Goal: Task Accomplishment & Management: Manage account settings

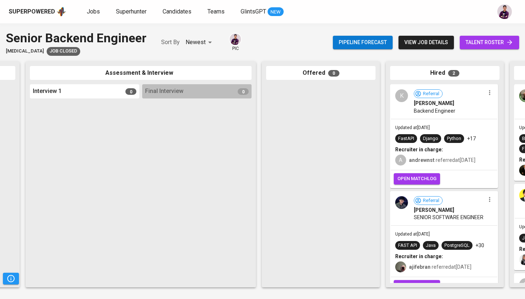
scroll to position [0, 230]
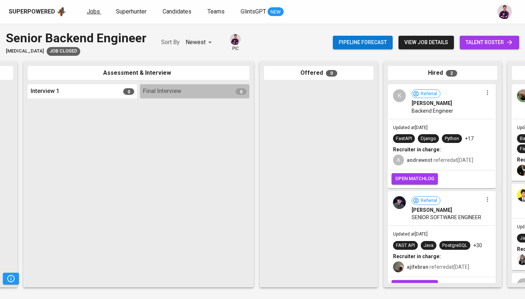
click at [90, 10] on span "Jobs" at bounding box center [93, 11] width 13 height 7
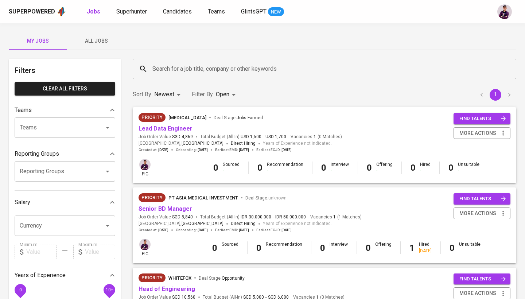
click at [175, 127] on link "Lead Data Engineer" at bounding box center [165, 128] width 54 height 7
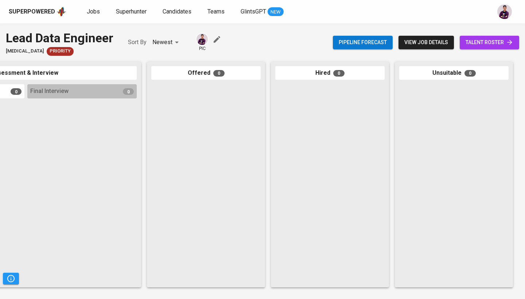
scroll to position [0, 343]
click at [471, 49] on div "Pipeline forecast view job details talent roster" at bounding box center [426, 42] width 186 height 27
click at [471, 46] on span "talent roster" at bounding box center [489, 42] width 48 height 9
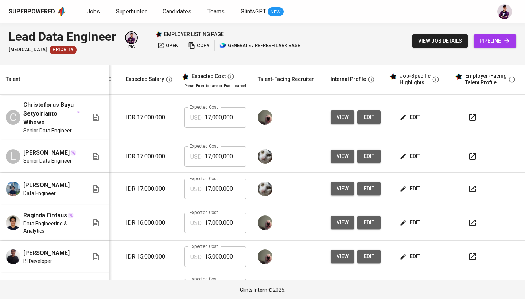
scroll to position [0, 110]
click at [408, 116] on span "edit" at bounding box center [410, 117] width 19 height 9
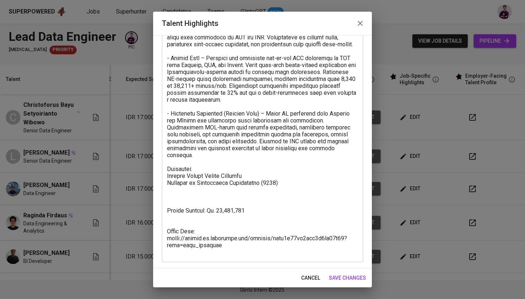
scroll to position [63, 0]
click at [230, 204] on textarea at bounding box center [262, 137] width 191 height 235
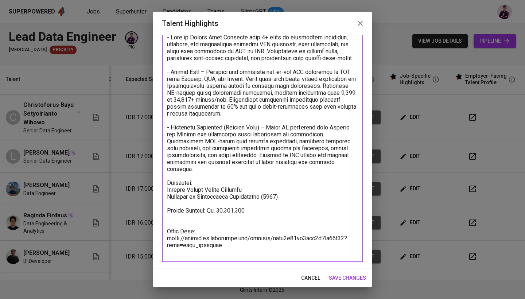
scroll to position [49, 0]
click at [262, 214] on textarea at bounding box center [262, 145] width 191 height 222
drag, startPoint x: 205, startPoint y: 217, endPoint x: 164, endPoint y: 216, distance: 41.2
click at [164, 216] on div "x Talent Highlights" at bounding box center [262, 144] width 201 height 235
click at [172, 228] on textarea at bounding box center [262, 145] width 191 height 222
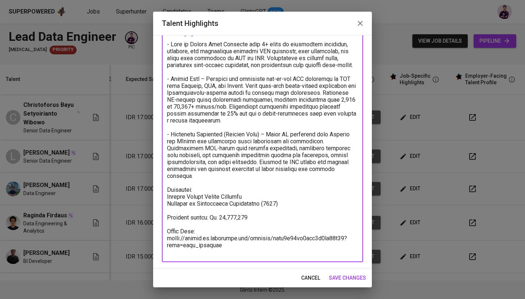
scroll to position [42, 0]
drag, startPoint x: 223, startPoint y: 251, endPoint x: 159, endPoint y: 245, distance: 63.6
click at [159, 245] on div "Enhance the Talent's profile by adding highlights relevant to this job - accomp…" at bounding box center [262, 151] width 219 height 233
click at [215, 249] on textarea at bounding box center [262, 148] width 191 height 215
drag, startPoint x: 216, startPoint y: 250, endPoint x: 162, endPoint y: 231, distance: 57.5
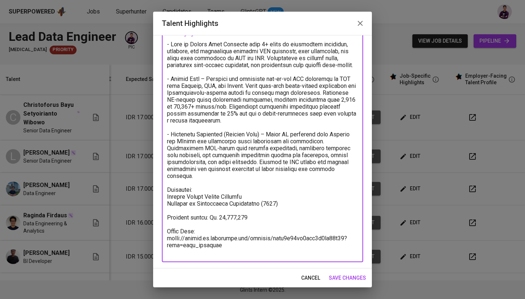
click at [161, 231] on div "Enhance the Talent's profile by adding highlights relevant to this job - accomp…" at bounding box center [262, 151] width 219 height 233
click at [228, 250] on textarea at bounding box center [262, 148] width 191 height 215
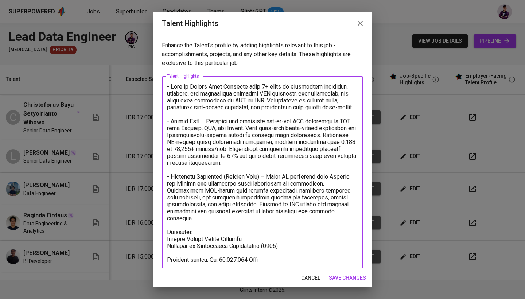
scroll to position [0, 0]
type textarea "- Bayu is Senior Data Engineer with 7+ years of experience designing, building,…"
click at [166, 85] on div "x Talent Highlights" at bounding box center [262, 176] width 201 height 200
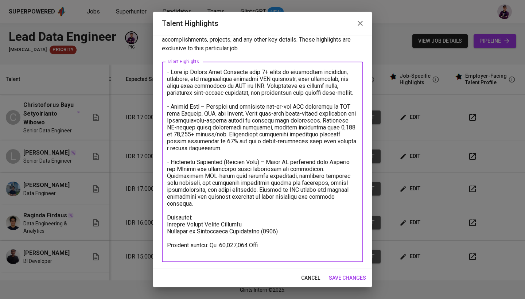
scroll to position [15, 0]
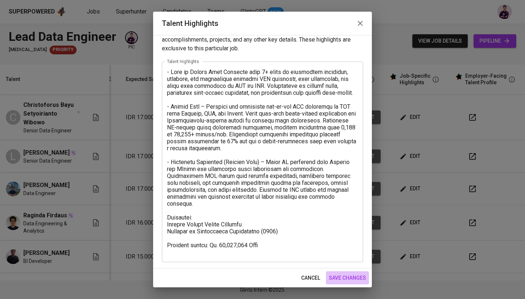
click at [356, 277] on span "save changes" at bounding box center [347, 277] width 37 height 9
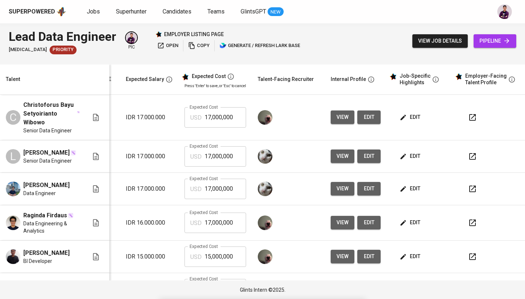
scroll to position [0, 52]
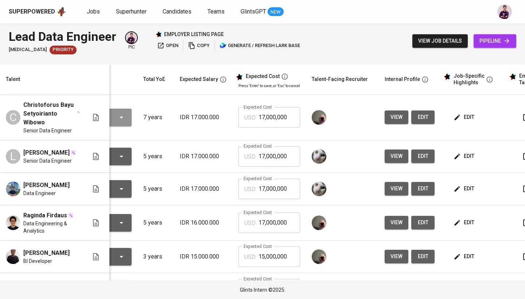
click at [127, 110] on div "To Review" at bounding box center [97, 117] width 63 height 17
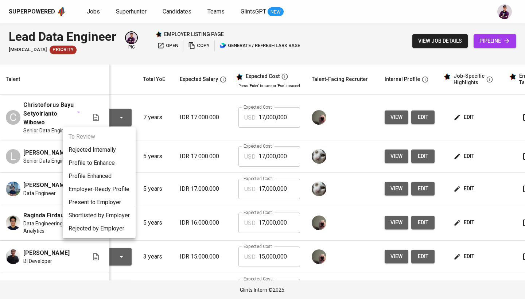
click at [121, 203] on li "Present to Employer" at bounding box center [99, 202] width 73 height 13
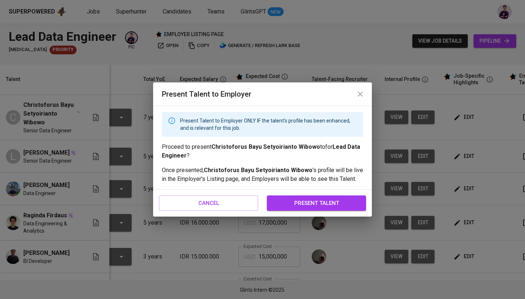
click at [296, 211] on div "cancel present talent" at bounding box center [262, 202] width 219 height 27
click at [296, 204] on span "present talent" at bounding box center [316, 202] width 83 height 9
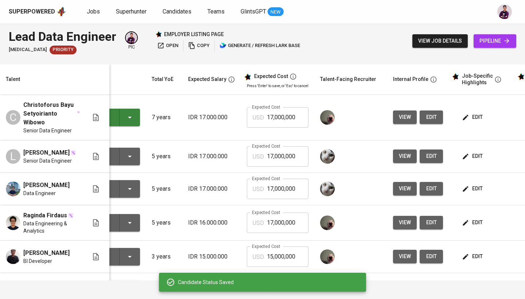
scroll to position [0, 40]
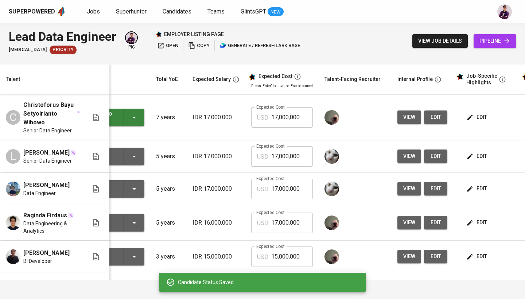
click at [134, 153] on icon "button" at bounding box center [134, 156] width 9 height 9
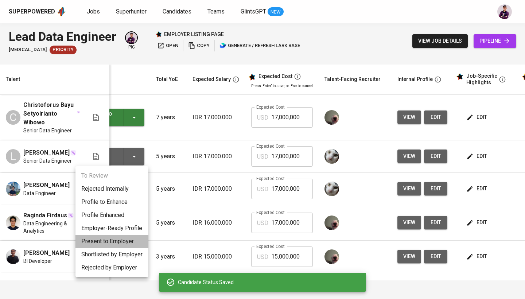
click at [136, 239] on li "Present to Employer" at bounding box center [111, 241] width 73 height 13
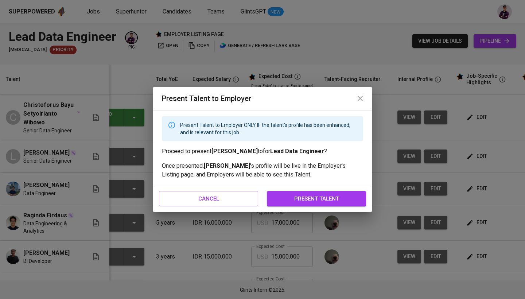
click at [302, 194] on span "present talent" at bounding box center [316, 198] width 83 height 9
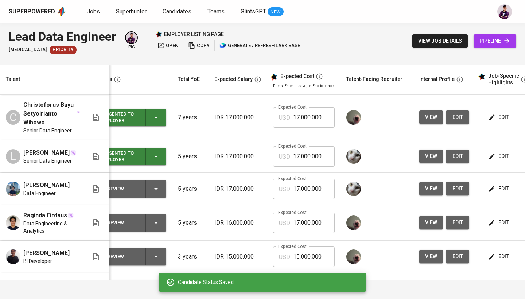
scroll to position [0, 9]
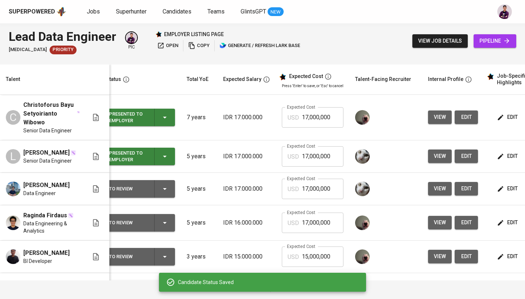
click at [166, 189] on icon "button" at bounding box center [164, 188] width 9 height 9
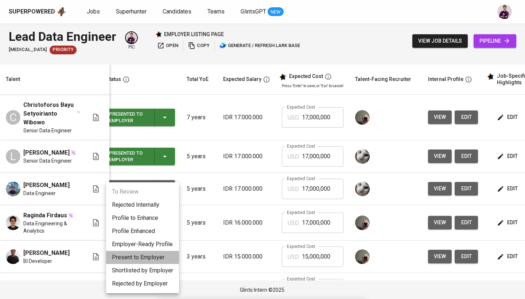
click at [166, 259] on li "Present to Employer" at bounding box center [142, 257] width 73 height 13
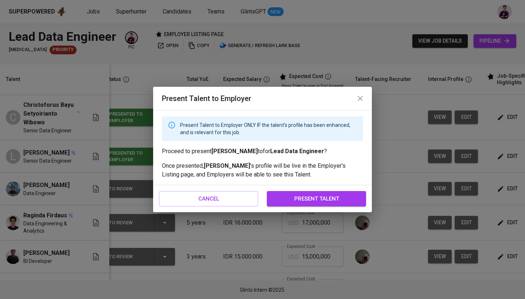
click at [328, 194] on span "present talent" at bounding box center [316, 198] width 83 height 9
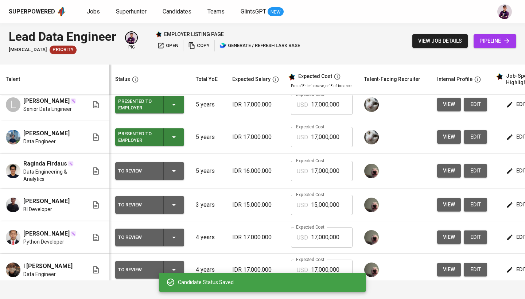
scroll to position [0, 0]
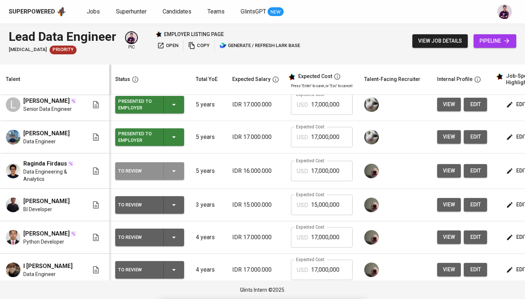
click at [177, 173] on icon "button" at bounding box center [173, 170] width 9 height 9
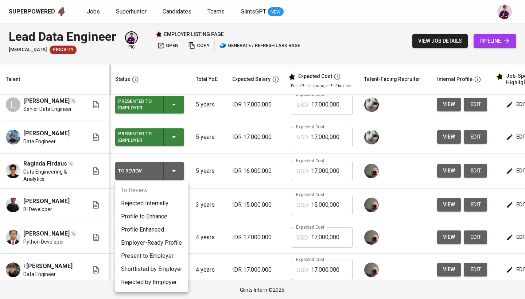
click at [173, 258] on li "Present to Employer" at bounding box center [151, 255] width 73 height 13
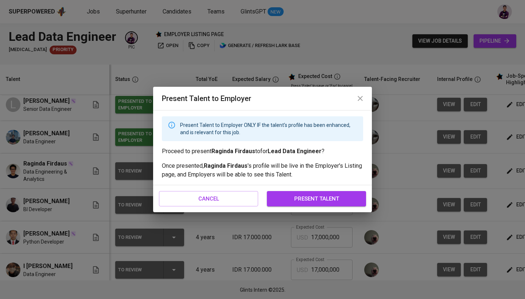
click at [320, 194] on span "present talent" at bounding box center [316, 198] width 83 height 9
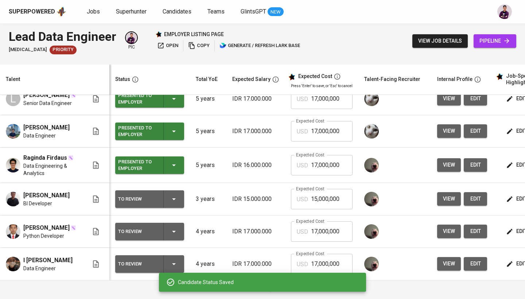
click at [177, 197] on icon "button" at bounding box center [173, 199] width 9 height 9
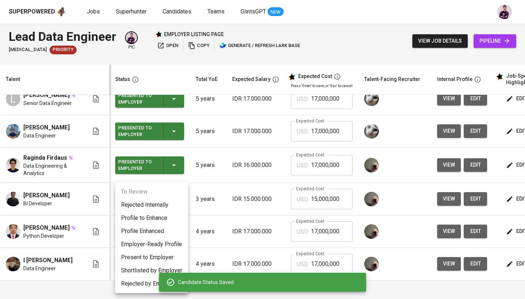
click at [178, 257] on li "Present to Employer" at bounding box center [151, 257] width 73 height 13
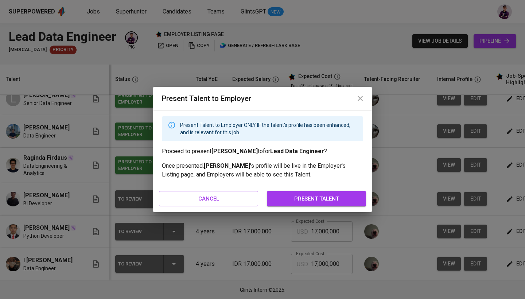
click at [298, 194] on span "present talent" at bounding box center [316, 198] width 83 height 9
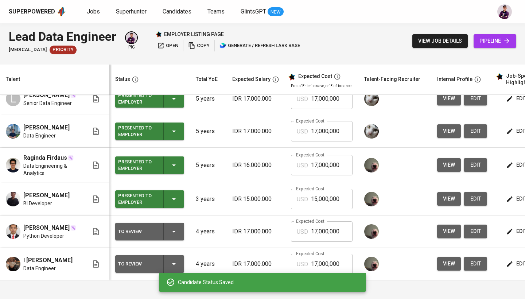
click at [181, 258] on button "To Review" at bounding box center [149, 263] width 69 height 17
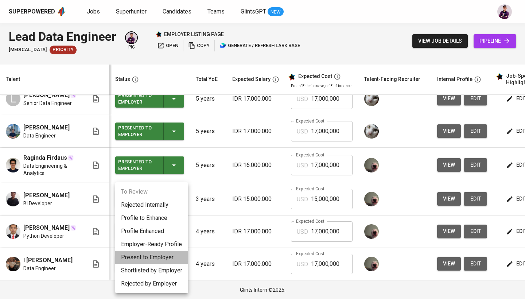
click at [174, 254] on li "Present to Employer" at bounding box center [151, 257] width 73 height 13
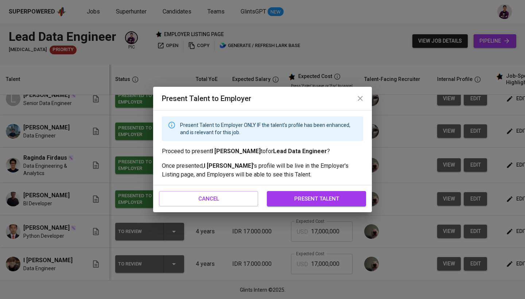
click at [299, 191] on button "present talent" at bounding box center [316, 198] width 99 height 15
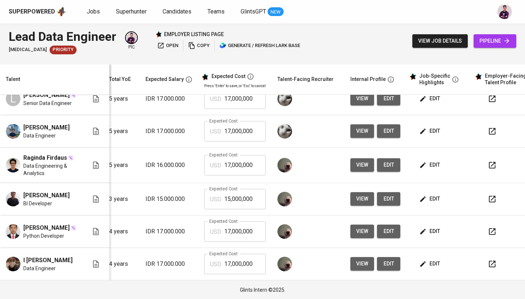
click at [426, 259] on span "edit" at bounding box center [429, 263] width 19 height 9
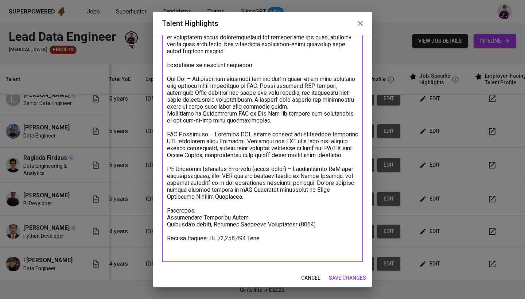
click at [200, 255] on textarea at bounding box center [262, 130] width 191 height 249
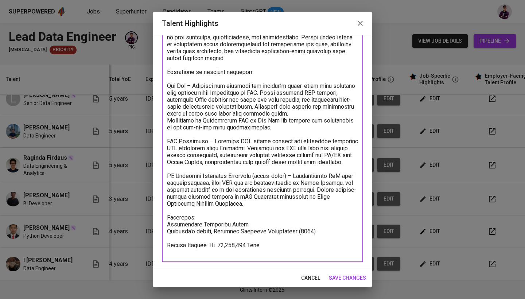
drag, startPoint x: 206, startPoint y: 252, endPoint x: 158, endPoint y: 251, distance: 48.5
click at [158, 251] on div "Enhance the Talent's profile by adding highlights relevant to this job - accomp…" at bounding box center [262, 151] width 219 height 233
type textarea "Data Engineer with 3+ years of experience building scalable ETL pipelines and c…"
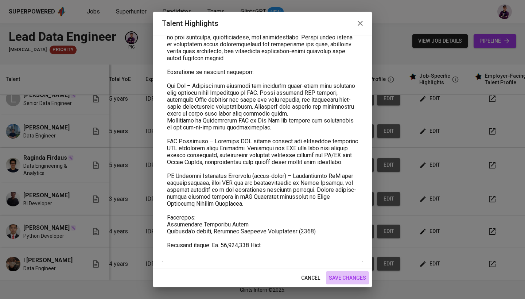
click at [341, 275] on span "save changes" at bounding box center [347, 277] width 37 height 9
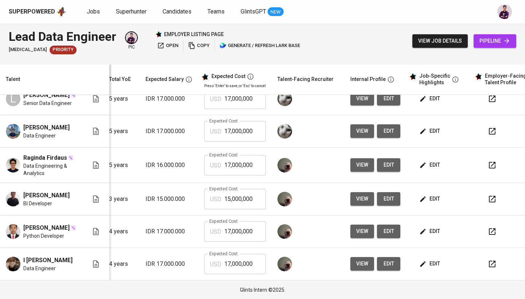
click at [432, 201] on span "edit" at bounding box center [429, 198] width 19 height 9
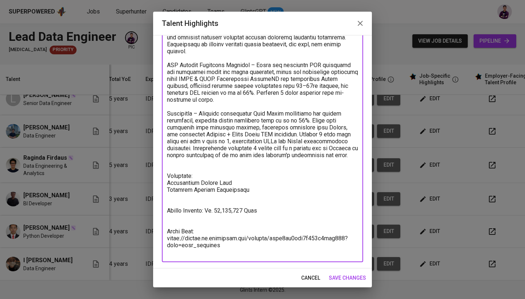
drag, startPoint x: 221, startPoint y: 252, endPoint x: 157, endPoint y: 224, distance: 69.3
click at [157, 224] on div "Enhance the Talent's profile by adding highlights relevant to this job - accomp…" at bounding box center [262, 151] width 219 height 233
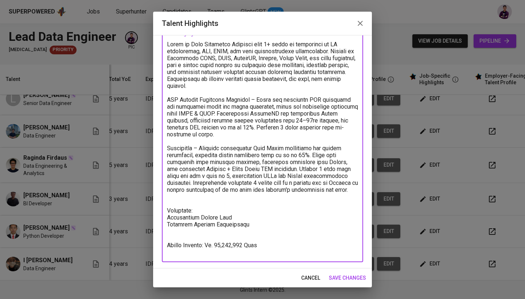
click at [193, 237] on textarea at bounding box center [262, 148] width 191 height 215
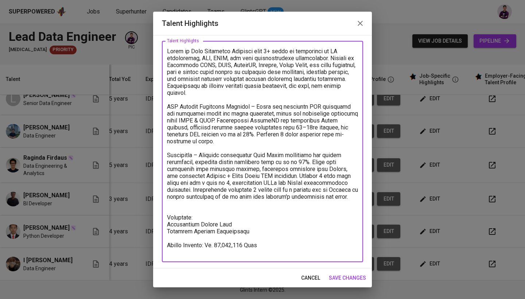
click at [181, 208] on textarea at bounding box center [262, 152] width 191 height 208
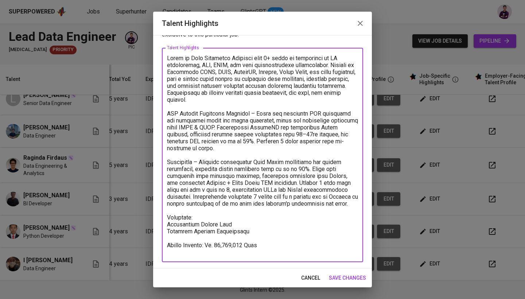
drag, startPoint x: 205, startPoint y: 253, endPoint x: 163, endPoint y: 250, distance: 42.3
click at [163, 250] on div "x Talent Highlights" at bounding box center [262, 155] width 201 height 214
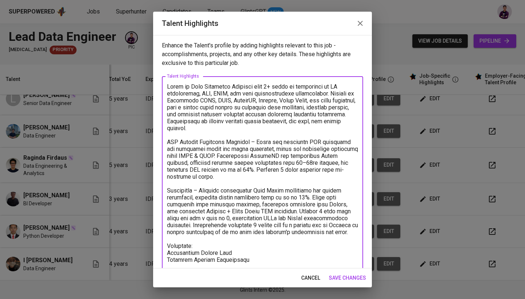
type textarea "Akmal is Data Analytics Engineer with 3+ years of experience in BI development,…"
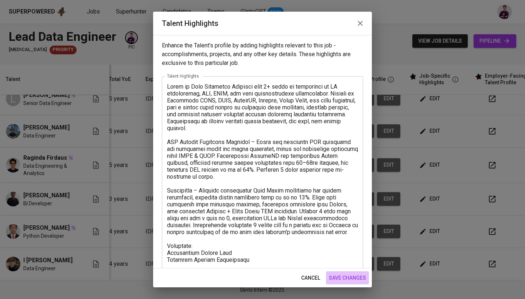
click at [342, 276] on span "save changes" at bounding box center [347, 277] width 37 height 9
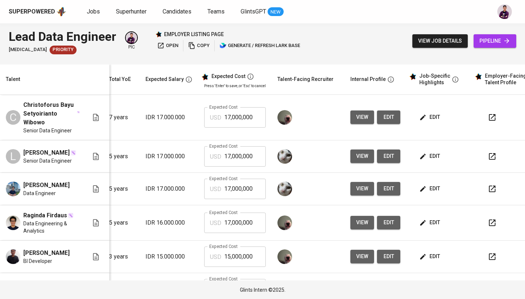
scroll to position [2, 87]
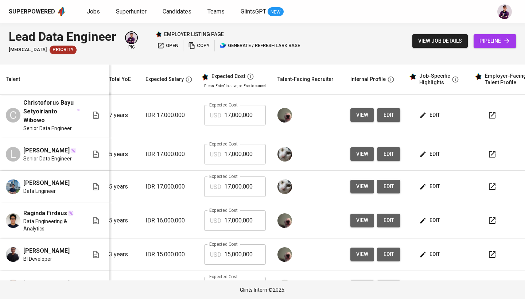
click at [430, 218] on span "edit" at bounding box center [429, 220] width 19 height 9
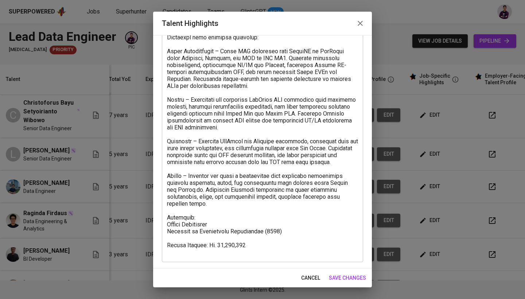
scroll to position [89, 0]
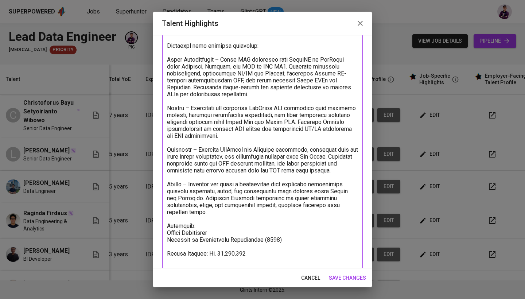
drag, startPoint x: 206, startPoint y: 260, endPoint x: 158, endPoint y: 260, distance: 47.7
click at [158, 260] on div "Enhance the Talent's profile by adding highlights relevant to this job - accomp…" at bounding box center [262, 151] width 219 height 233
click at [268, 257] on textarea at bounding box center [262, 129] width 191 height 270
type textarea "Raginda is a Data Engineer with 4+ years of experience designing, building, and…"
click at [336, 277] on span "save changes" at bounding box center [347, 277] width 37 height 9
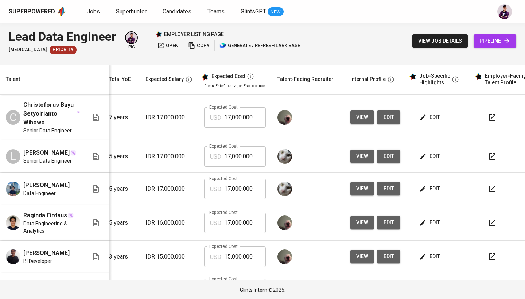
scroll to position [0, 87]
click at [436, 189] on span "edit" at bounding box center [429, 188] width 19 height 9
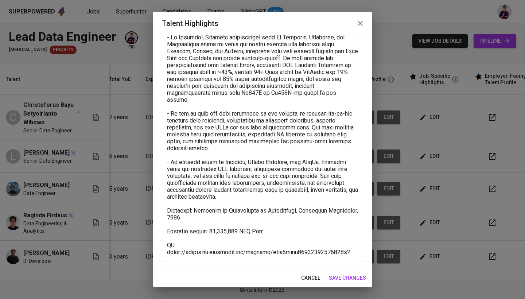
scroll to position [49, 0]
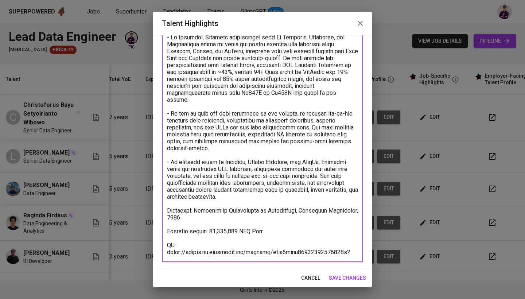
drag, startPoint x: 217, startPoint y: 254, endPoint x: 166, endPoint y: 237, distance: 54.4
click at [165, 237] on div "x Talent Highlights" at bounding box center [262, 144] width 201 height 235
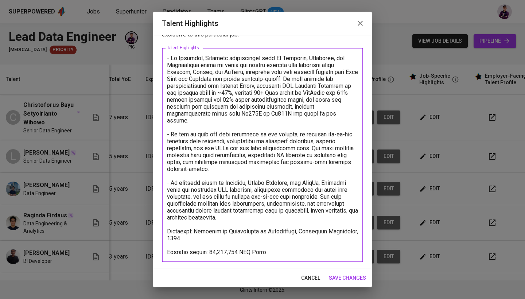
scroll to position [21, 0]
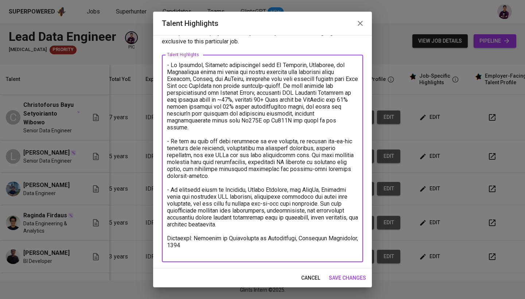
click at [290, 249] on textarea at bounding box center [262, 159] width 191 height 194
type textarea "- At Kitabisa, Febrizky collaborated with BI Analysts, Marketing, and Engineeri…"
click at [354, 279] on span "save changes" at bounding box center [347, 277] width 37 height 9
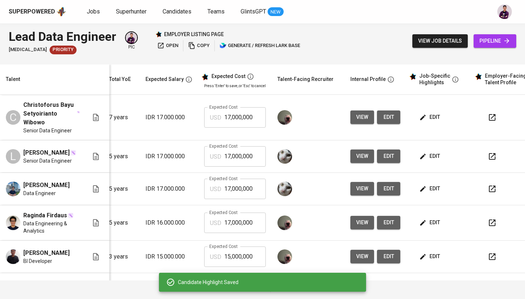
scroll to position [0, 0]
click at [431, 157] on span "edit" at bounding box center [429, 156] width 19 height 9
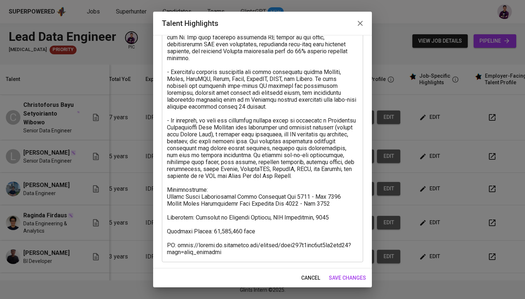
scroll to position [111, 0]
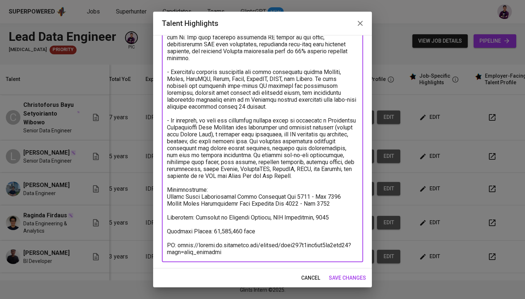
drag, startPoint x: 227, startPoint y: 253, endPoint x: 162, endPoint y: 232, distance: 67.6
click at [162, 232] on div "x Talent Highlights" at bounding box center [262, 113] width 201 height 297
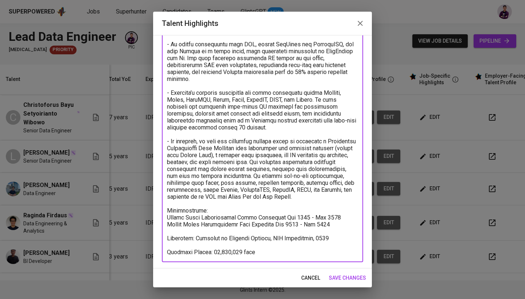
scroll to position [84, 0]
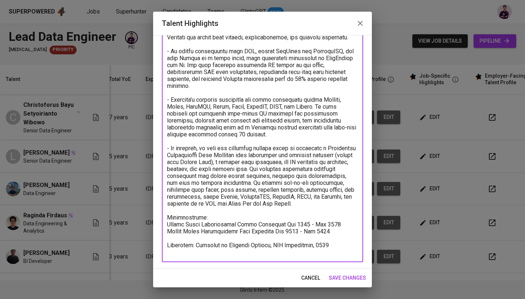
click at [244, 252] on textarea at bounding box center [262, 127] width 191 height 256
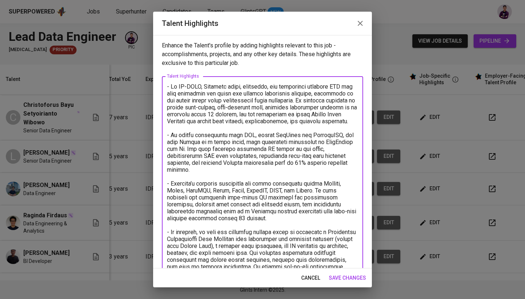
scroll to position [0, 0]
type textarea "- At SG-EDTS, Leonardi built, optimized, and maintained scalable ETL and data p…"
click at [359, 280] on span "save changes" at bounding box center [347, 277] width 37 height 9
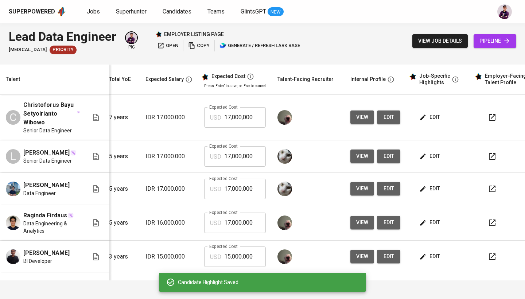
click at [435, 150] on button "edit" at bounding box center [429, 155] width 25 height 13
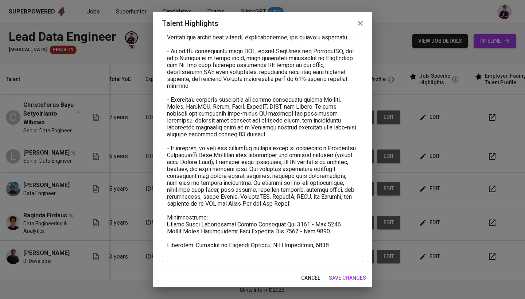
scroll to position [84, 0]
click at [360, 24] on icon "button" at bounding box center [359, 23] width 5 height 5
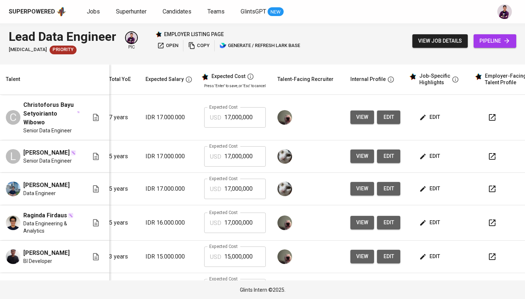
click at [426, 116] on span "edit" at bounding box center [429, 117] width 19 height 9
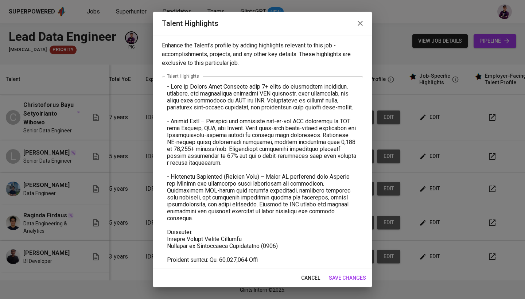
scroll to position [0, 0]
click at [362, 19] on button "button" at bounding box center [359, 23] width 17 height 17
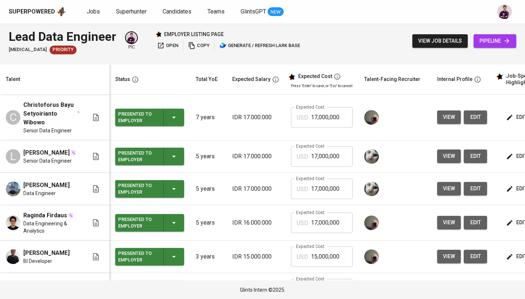
click at [172, 42] on span "open" at bounding box center [167, 46] width 21 height 8
click at [87, 8] on span "Jobs" at bounding box center [93, 11] width 13 height 7
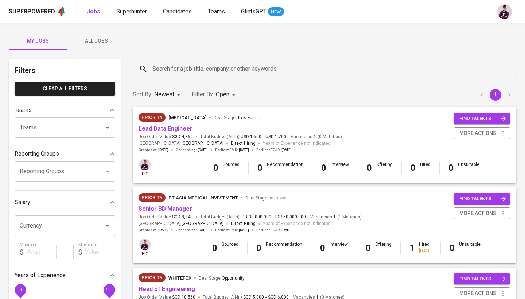
click at [162, 124] on div "Priority Meridia Deal Stage : Jobs Farmed" at bounding box center [239, 119] width 203 height 12
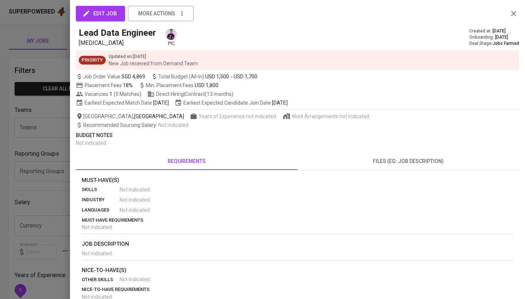
click at [54, 113] on div at bounding box center [262, 149] width 525 height 299
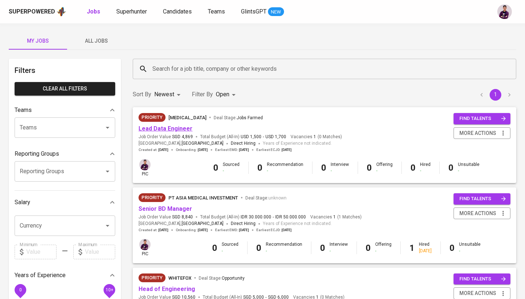
click at [185, 128] on link "Lead Data Engineer" at bounding box center [165, 128] width 54 height 7
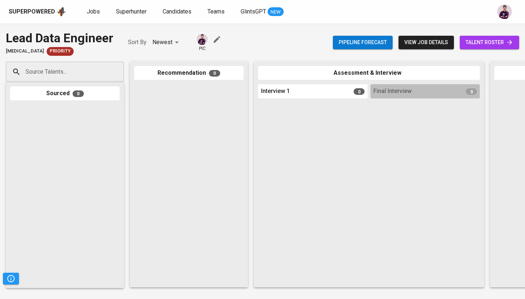
click at [422, 45] on span "view job details" at bounding box center [426, 42] width 44 height 9
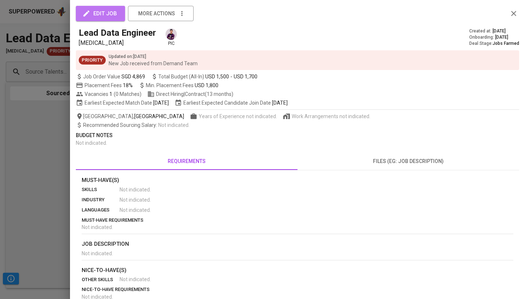
click at [97, 12] on span "edit job" at bounding box center [100, 13] width 33 height 9
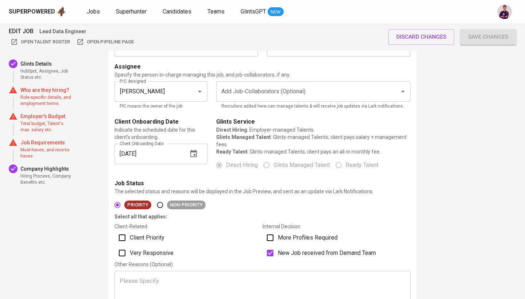
click at [49, 90] on p "Who are they hiring?" at bounding box center [46, 89] width 52 height 7
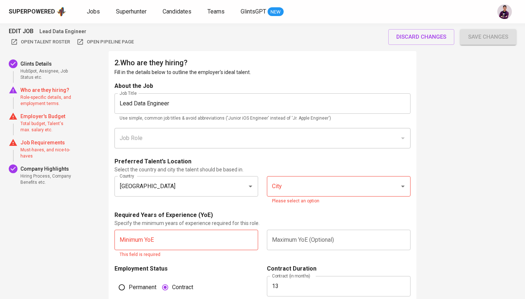
click at [212, 235] on input "text" at bounding box center [186, 240] width 144 height 20
type input "5"
click at [286, 244] on input "text" at bounding box center [339, 240] width 144 height 20
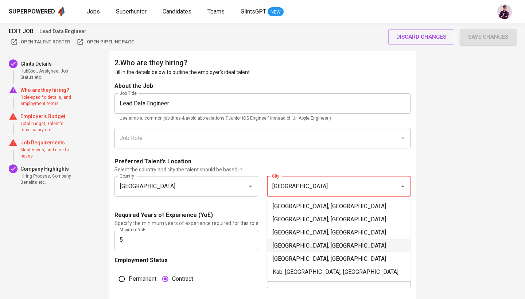
click at [318, 244] on li "[GEOGRAPHIC_DATA], [GEOGRAPHIC_DATA]" at bounding box center [339, 245] width 144 height 13
type input "[GEOGRAPHIC_DATA], [GEOGRAPHIC_DATA]"
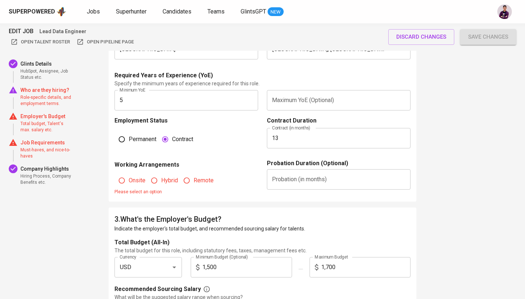
scroll to position [483, 0]
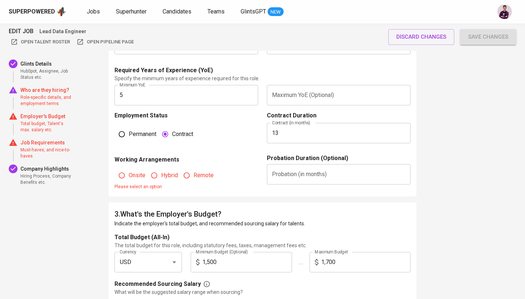
click at [192, 174] on input "Remote" at bounding box center [187, 175] width 14 height 14
radio input "true"
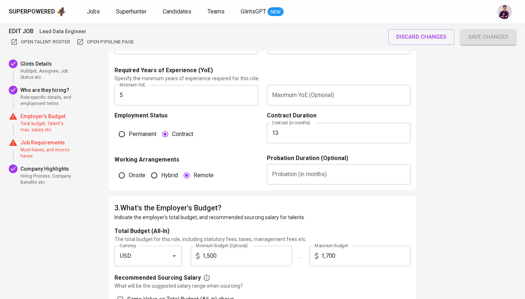
scroll to position [590, 0]
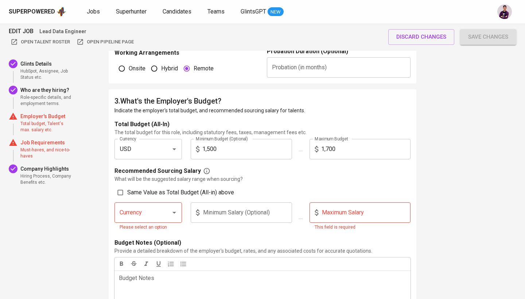
click at [169, 213] on button "Open" at bounding box center [174, 212] width 10 height 10
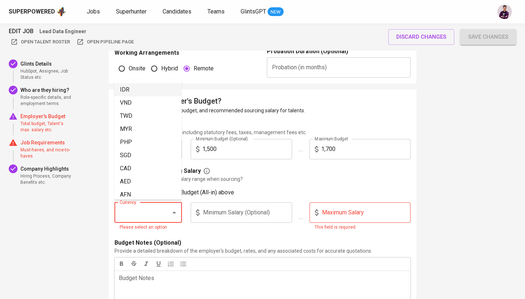
click at [154, 86] on li "IDR" at bounding box center [147, 89] width 67 height 13
type input "IDR"
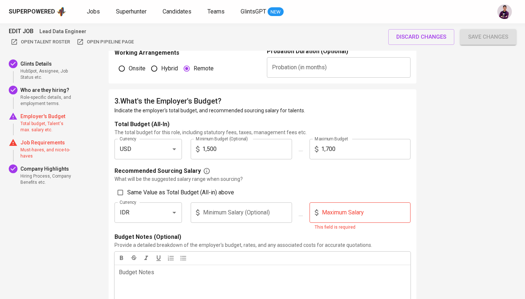
click at [326, 208] on input "text" at bounding box center [366, 212] width 90 height 20
type input "17,000,000"
click at [288, 166] on div "Recommended Sourcing Salary" at bounding box center [262, 170] width 296 height 9
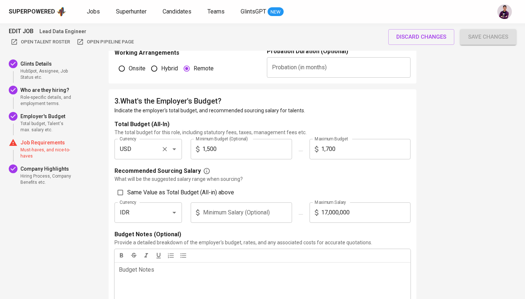
click at [170, 153] on div "USD Currency" at bounding box center [147, 149] width 67 height 20
click at [164, 147] on icon "Clear" at bounding box center [164, 149] width 4 height 4
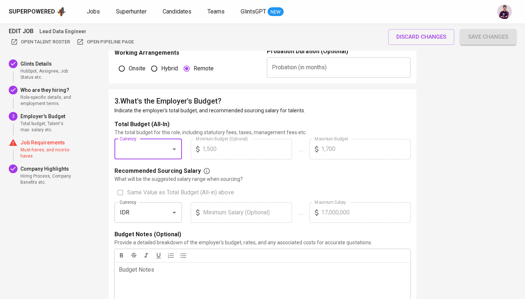
click at [153, 146] on input "Currency" at bounding box center [138, 149] width 40 height 14
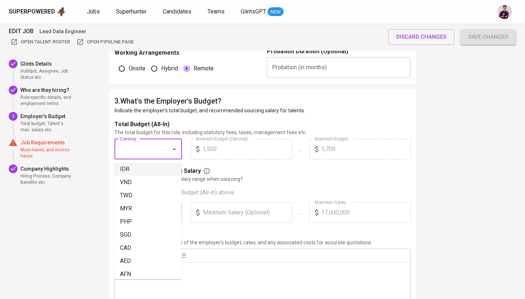
click at [153, 170] on li "IDR" at bounding box center [147, 168] width 67 height 13
type input "IDR"
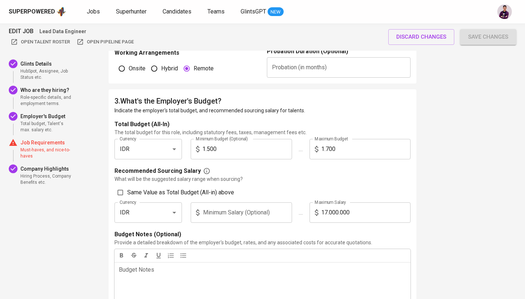
click at [341, 144] on input "1.700" at bounding box center [366, 149] width 90 height 20
click at [343, 147] on input "1.700" at bounding box center [366, 149] width 90 height 20
type input "17.000.000"
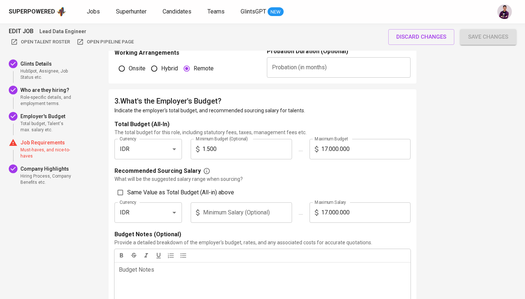
click at [322, 166] on div "Recommended Sourcing Salary" at bounding box center [262, 170] width 296 height 9
click at [231, 152] on input "1.500" at bounding box center [247, 149] width 90 height 20
type input "15.000.000"
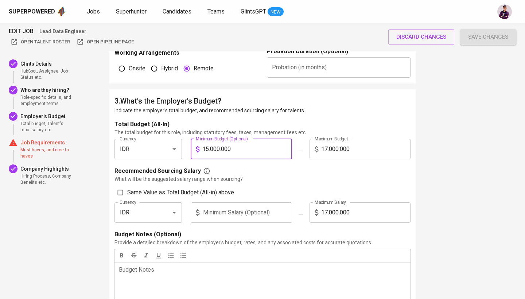
click at [267, 175] on p "What will be the suggested salary range when sourcing?" at bounding box center [262, 178] width 296 height 7
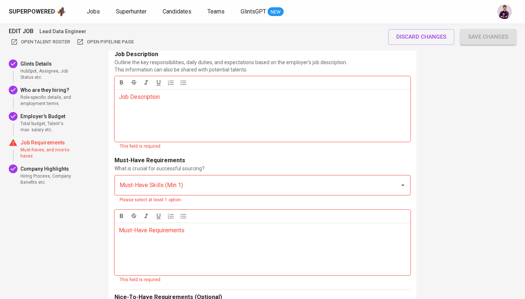
scroll to position [1072, 0]
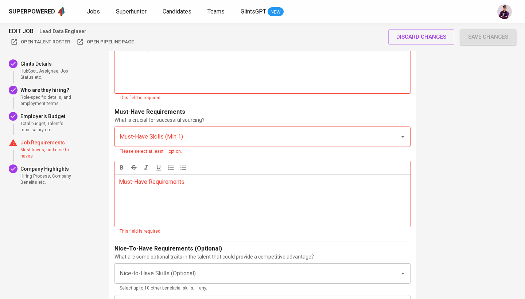
click at [248, 133] on input "Must-Have Skills (Min 1)" at bounding box center [252, 137] width 269 height 14
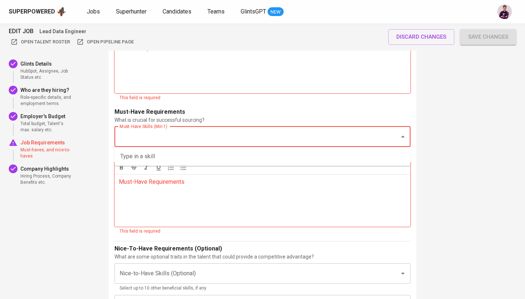
click at [245, 194] on div "Must-Have Requirements ﻿" at bounding box center [262, 200] width 296 height 52
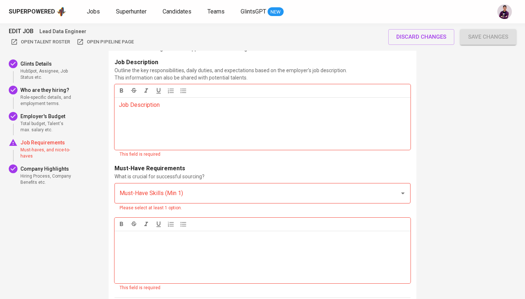
scroll to position [1011, 0]
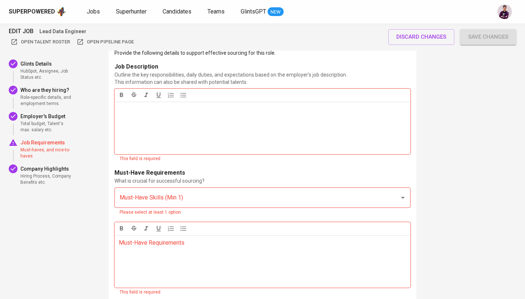
click at [199, 121] on div "Job Description ﻿" at bounding box center [262, 128] width 296 height 52
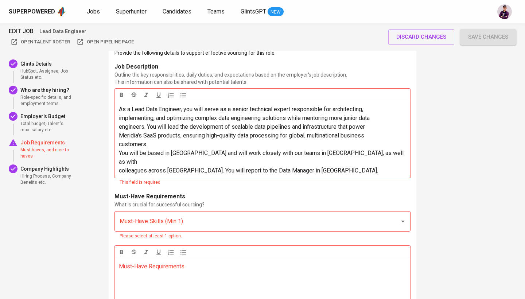
click at [182, 143] on p "customers." at bounding box center [262, 144] width 287 height 9
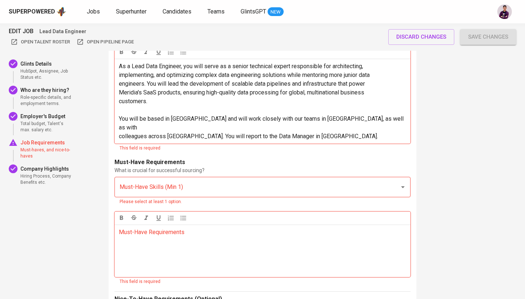
scroll to position [1084, 0]
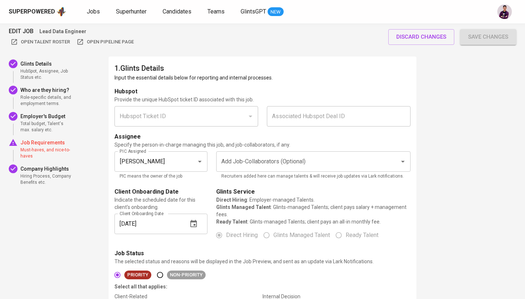
scroll to position [1084, 0]
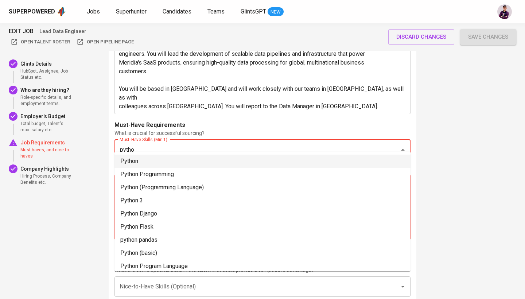
click at [220, 162] on li "Python" at bounding box center [262, 160] width 296 height 13
type input "pytho"
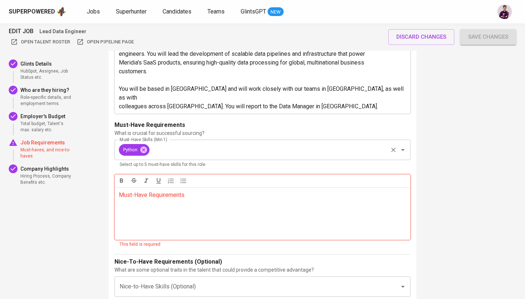
click at [233, 143] on input "Must-Have Skills (Min 1)" at bounding box center [268, 150] width 236 height 14
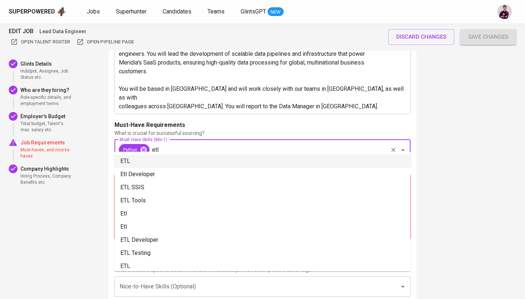
click at [168, 162] on li "ETL" at bounding box center [262, 160] width 296 height 13
type input "etl"
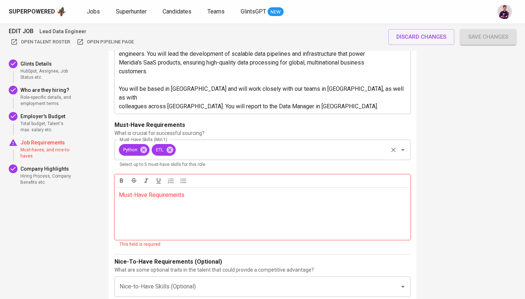
click at [200, 143] on input "Must-Have Skills (Min 1)" at bounding box center [282, 150] width 210 height 14
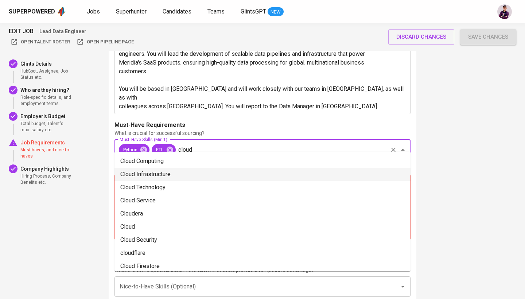
click at [200, 170] on li "Cloud Infrastructure" at bounding box center [262, 174] width 296 height 13
type input "cloud"
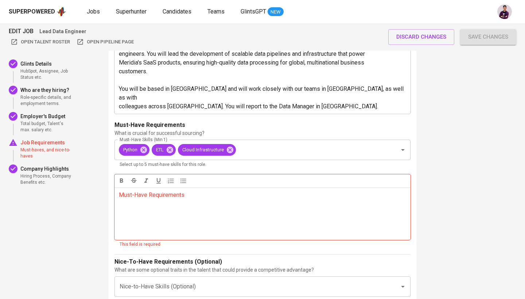
scroll to position [1140, 0]
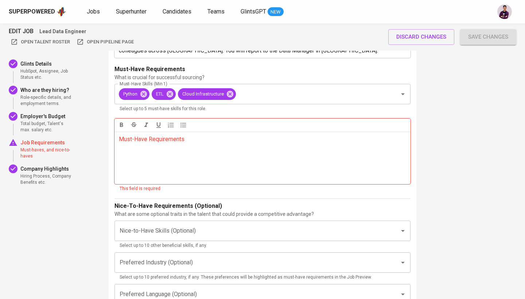
click at [217, 140] on div "Must-Have Requirements ﻿" at bounding box center [262, 158] width 296 height 52
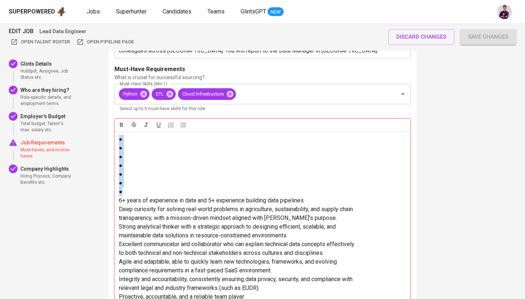
drag, startPoint x: 123, startPoint y: 173, endPoint x: 113, endPoint y: 117, distance: 56.6
click at [113, 117] on div "4 . What are the Job's Requirements Provide the following details to support ef…" at bounding box center [262, 217] width 307 height 628
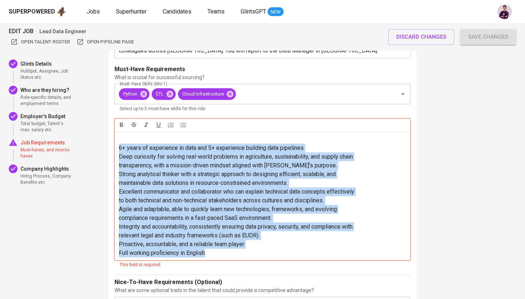
drag, startPoint x: 120, startPoint y: 137, endPoint x: 261, endPoint y: 243, distance: 175.7
click at [261, 243] on div "﻿ 6+ years of experience in data and 5+ experience building data pipelines Deep…" at bounding box center [262, 196] width 296 height 129
click at [183, 123] on icon "button" at bounding box center [182, 125] width 5 height 5
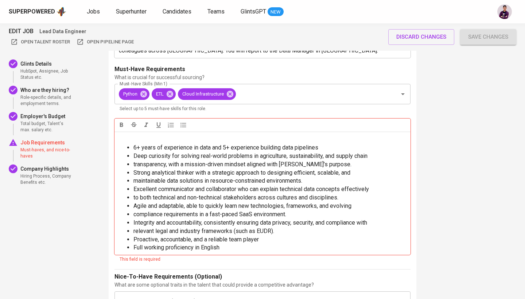
click at [132, 135] on p "﻿" at bounding box center [262, 139] width 287 height 9
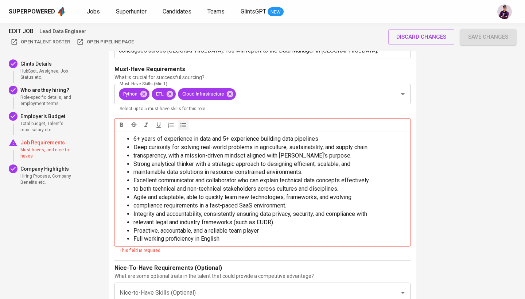
click at [133, 147] on ul "Deep curiosity for solving real-world problems in agriculture, sustainability, …" at bounding box center [262, 193] width 287 height 100
click at [134, 168] on span "maintainable data solutions in resource-constrained environments." at bounding box center [217, 171] width 169 height 7
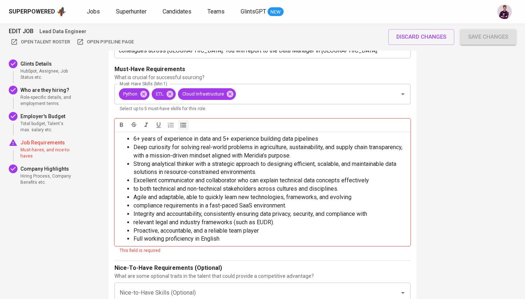
click at [133, 179] on ul "Excellent communicator and collaborator who can explain technical data concepts…" at bounding box center [262, 209] width 287 height 67
click at [133, 202] on span "compliance requirements in a fast-paced SaaS environment." at bounding box center [209, 205] width 153 height 7
click at [134, 219] on span "relevant legal and industry frameworks (such as EUDR)." at bounding box center [203, 222] width 141 height 7
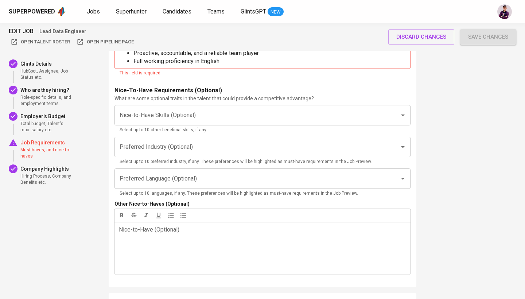
scroll to position [1302, 0]
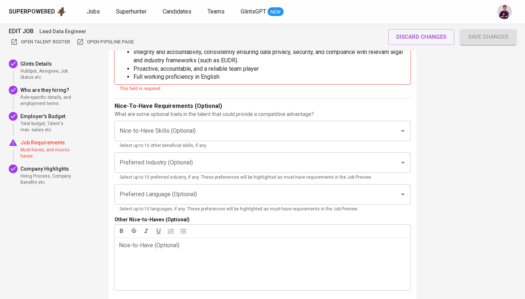
click at [272, 142] on p "Select up to 10 other beneficial skills, if any." at bounding box center [262, 145] width 286 height 7
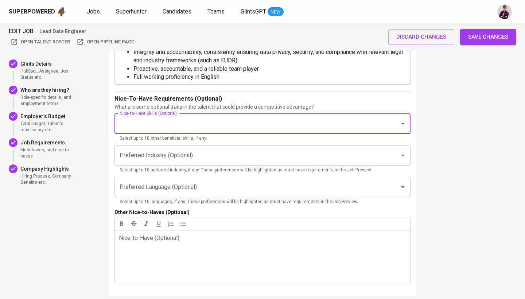
click at [271, 121] on div "Nice-to-Have Skills (Optional)" at bounding box center [262, 123] width 296 height 20
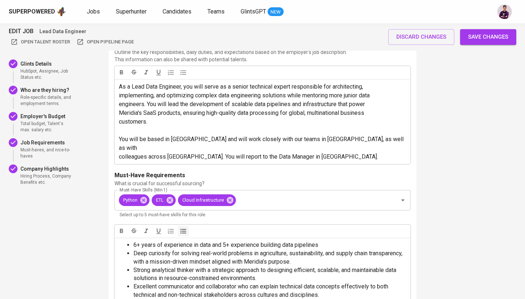
click at [504, 30] on button "Save changes" at bounding box center [488, 36] width 56 height 15
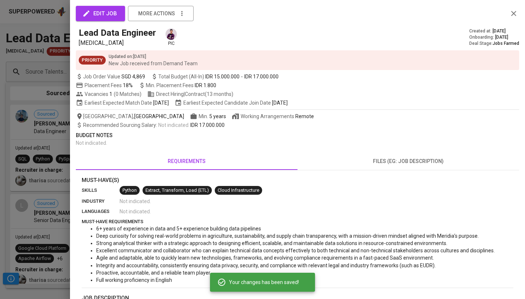
click at [9, 98] on div at bounding box center [262, 149] width 525 height 299
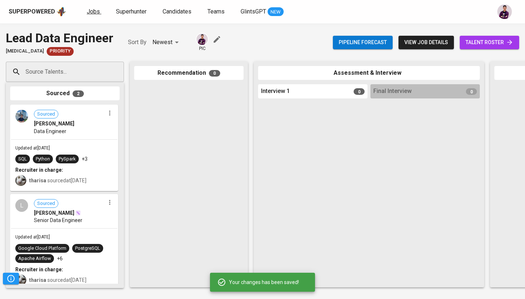
click at [92, 11] on span "Jobs" at bounding box center [93, 11] width 13 height 7
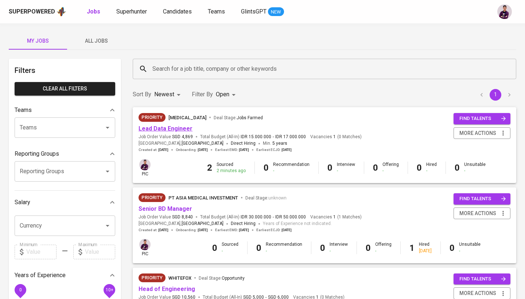
click at [179, 129] on link "Lead Data Engineer" at bounding box center [165, 128] width 54 height 7
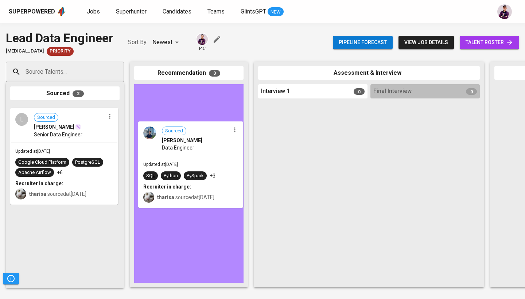
drag, startPoint x: 31, startPoint y: 134, endPoint x: 170, endPoint y: 152, distance: 140.8
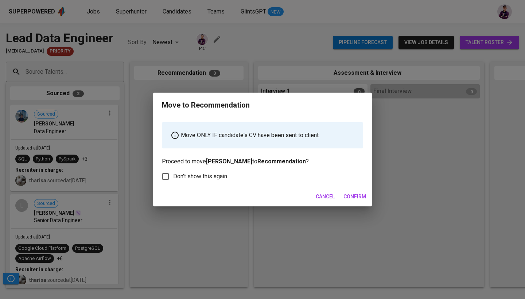
drag, startPoint x: 75, startPoint y: 153, endPoint x: 144, endPoint y: 152, distance: 68.1
click at [102, 152] on div "Move to Recommendation Move ONLY IF candidate's CV have been sent to client. Pr…" at bounding box center [262, 149] width 525 height 299
click at [360, 192] on span "Confirm" at bounding box center [354, 196] width 23 height 9
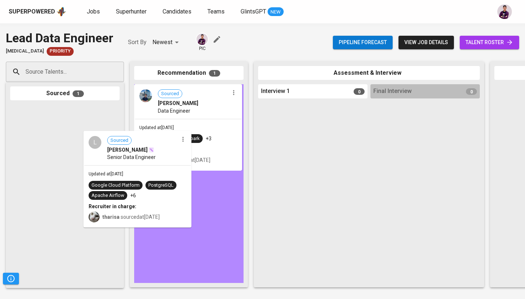
drag, startPoint x: 43, startPoint y: 133, endPoint x: 151, endPoint y: 181, distance: 118.1
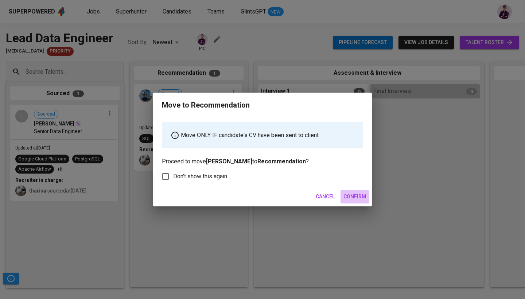
click at [361, 192] on button "Confirm" at bounding box center [354, 196] width 28 height 13
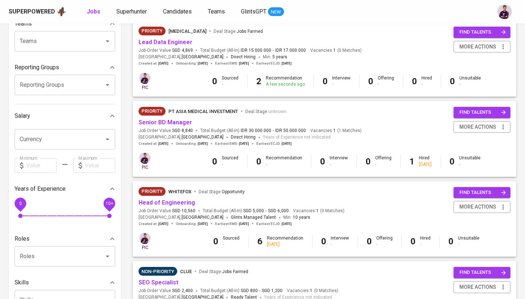
scroll to position [133, 0]
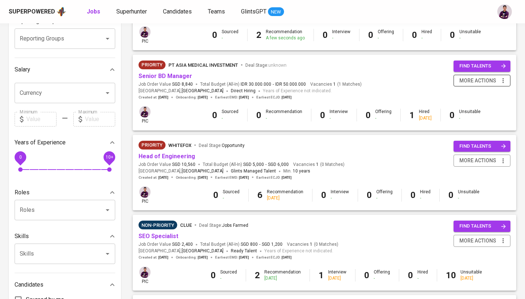
click at [459, 80] on span "more actions" at bounding box center [477, 80] width 37 height 9
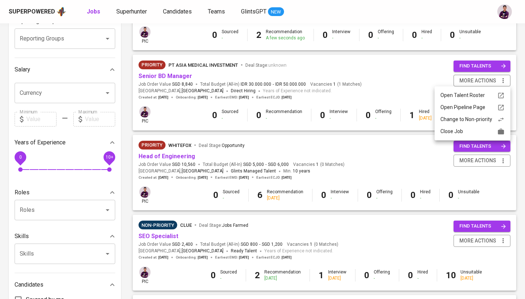
click at [454, 130] on div "Close Job" at bounding box center [472, 132] width 64 height 8
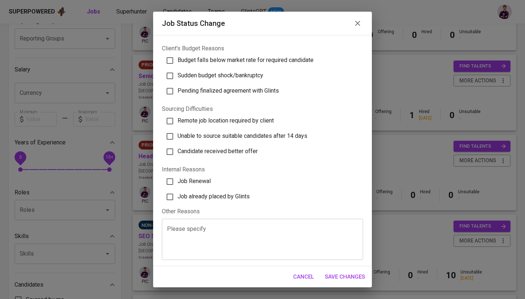
scroll to position [184, 0]
click at [227, 199] on span "Job already placed by Glints" at bounding box center [213, 196] width 72 height 7
click at [177, 199] on input "Job already placed by Glints" at bounding box center [169, 196] width 15 height 15
checkbox input "true"
click at [360, 277] on span "Save Changes" at bounding box center [345, 276] width 40 height 9
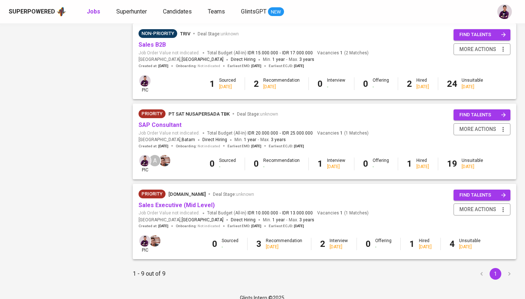
scroll to position [564, 0]
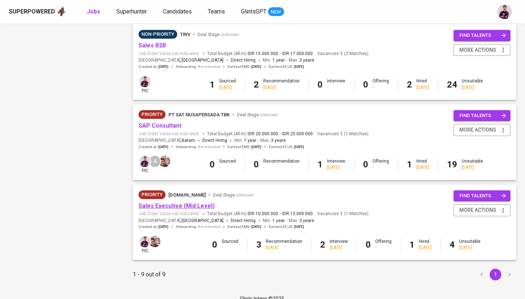
click at [176, 202] on link "Sales Executive (Mid Level)" at bounding box center [176, 205] width 76 height 7
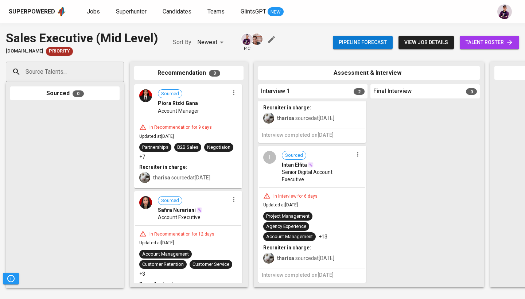
scroll to position [85, 0]
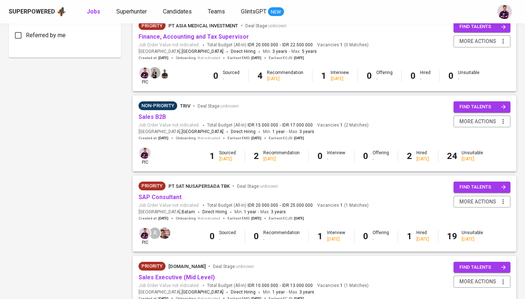
scroll to position [402, 0]
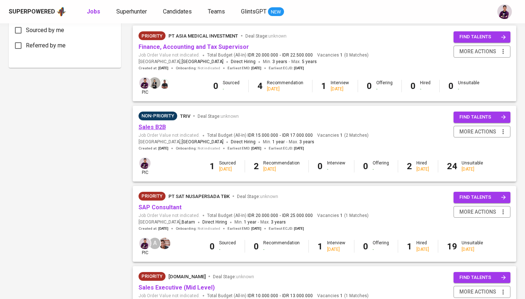
click at [162, 124] on link "Sales B2B" at bounding box center [151, 127] width 27 height 7
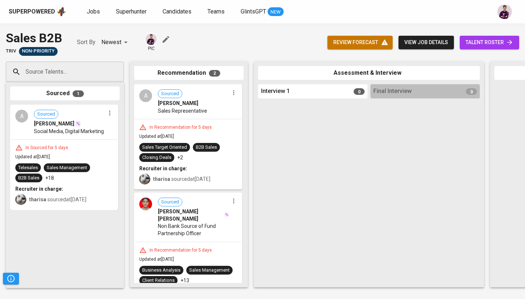
scroll to position [8, 0]
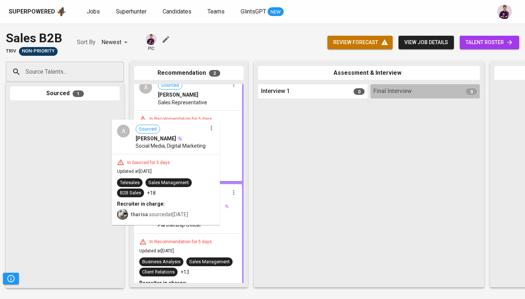
drag, startPoint x: 72, startPoint y: 160, endPoint x: 177, endPoint y: 176, distance: 105.7
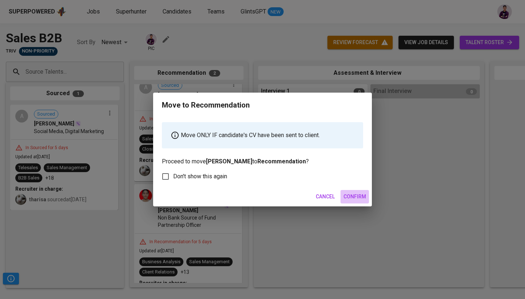
click at [364, 201] on button "Confirm" at bounding box center [354, 196] width 28 height 13
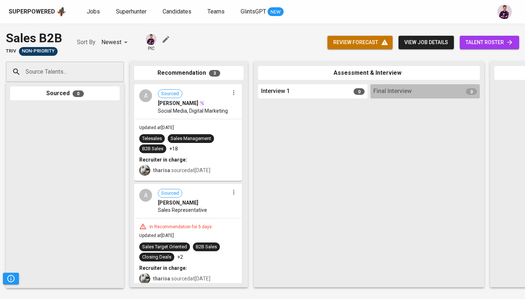
scroll to position [0, 0]
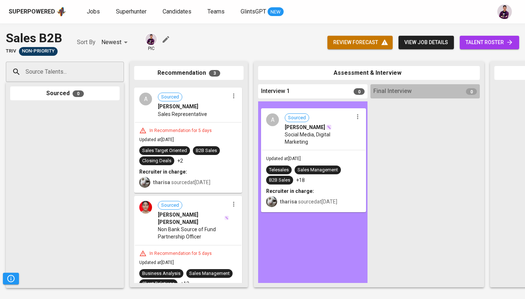
drag, startPoint x: 171, startPoint y: 126, endPoint x: 302, endPoint y: 150, distance: 133.8
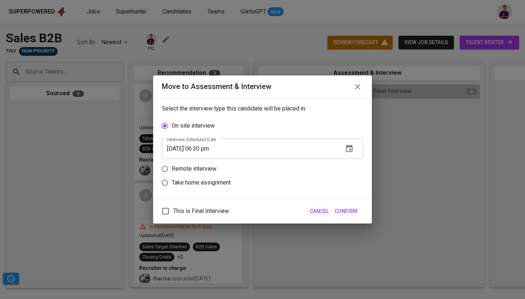
click at [195, 167] on p "Remote interview" at bounding box center [194, 168] width 45 height 9
click at [172, 167] on input "Remote interview" at bounding box center [165, 169] width 14 height 14
radio input "true"
click at [350, 164] on icon "button" at bounding box center [349, 161] width 7 height 7
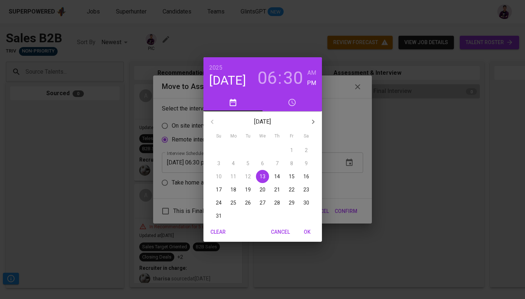
click at [283, 181] on div "14" at bounding box center [277, 176] width 15 height 13
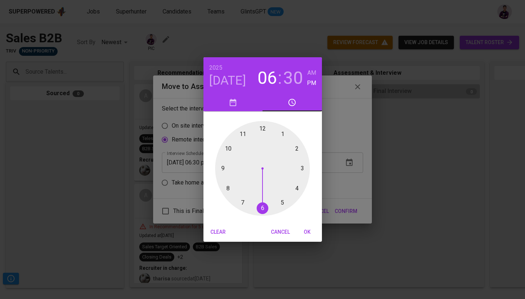
click at [320, 74] on div "[DATE] 06 : 30 AM PM" at bounding box center [262, 75] width 118 height 36
click at [313, 73] on h6 "AM" at bounding box center [311, 73] width 9 height 10
drag, startPoint x: 262, startPoint y: 211, endPoint x: 235, endPoint y: 144, distance: 73.1
click at [235, 144] on div at bounding box center [262, 168] width 95 height 95
drag, startPoint x: 259, startPoint y: 207, endPoint x: 262, endPoint y: 124, distance: 83.5
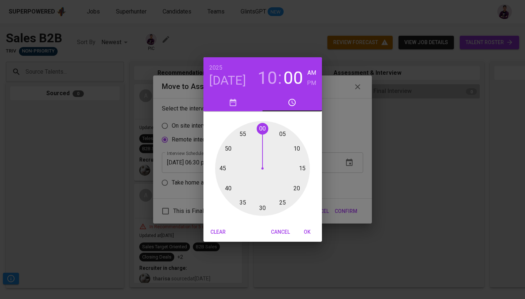
click at [262, 124] on div at bounding box center [262, 168] width 95 height 95
type input "[DATE] 10:00 am"
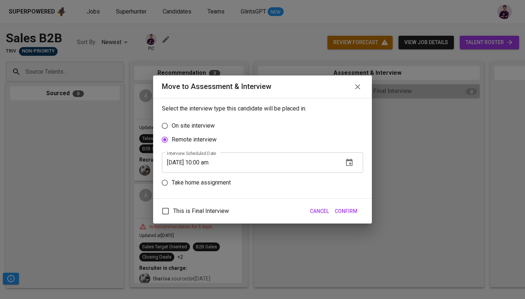
click at [349, 209] on span "Confirm" at bounding box center [345, 211] width 23 height 9
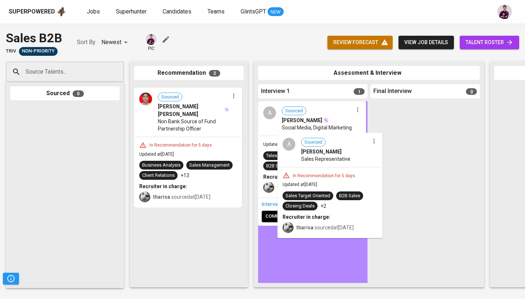
drag, startPoint x: 172, startPoint y: 133, endPoint x: 318, endPoint y: 182, distance: 154.6
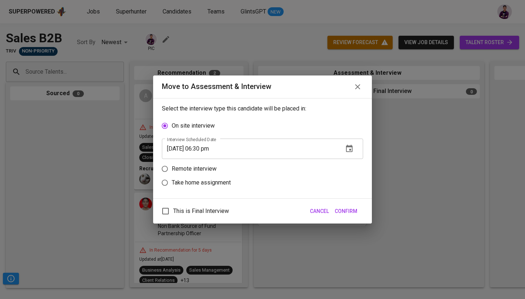
drag, startPoint x: 200, startPoint y: 178, endPoint x: 201, endPoint y: 174, distance: 3.9
click at [201, 174] on div "On site interview Interview scheduled Date [DATE] 06:30 pm Interview scheduled …" at bounding box center [262, 154] width 201 height 71
click at [201, 173] on label "Remote interview" at bounding box center [257, 169] width 199 height 14
click at [172, 173] on input "Remote interview" at bounding box center [165, 169] width 14 height 14
radio input "true"
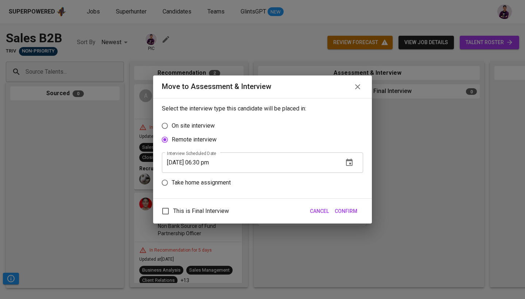
click at [344, 165] on button "button" at bounding box center [348, 162] width 17 height 17
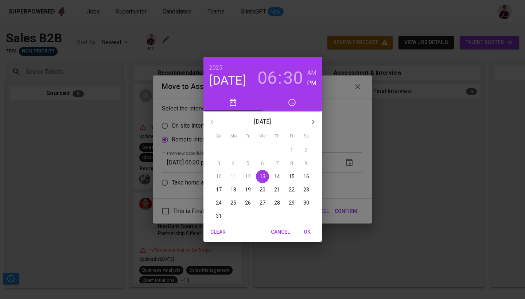
click at [313, 70] on h6 "AM" at bounding box center [311, 73] width 9 height 10
click at [280, 175] on span "14" at bounding box center [276, 176] width 13 height 7
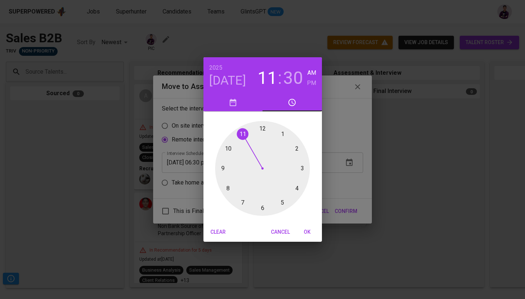
drag, startPoint x: 259, startPoint y: 206, endPoint x: 247, endPoint y: 125, distance: 81.7
click at [247, 125] on div at bounding box center [262, 168] width 95 height 95
drag, startPoint x: 262, startPoint y: 207, endPoint x: 262, endPoint y: 131, distance: 75.4
click at [263, 131] on div at bounding box center [262, 168] width 95 height 95
type input "[DATE] 11:00 am"
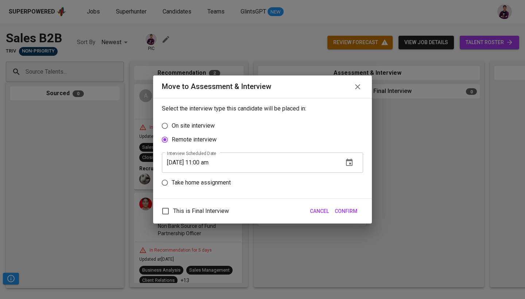
click at [353, 207] on span "Confirm" at bounding box center [345, 211] width 23 height 9
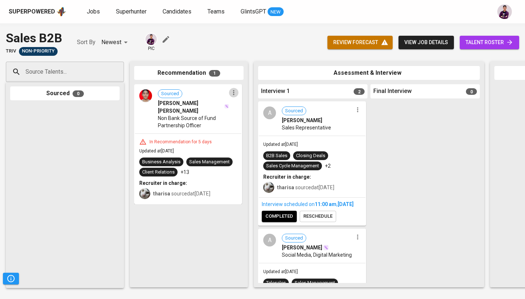
click at [232, 90] on icon "button" at bounding box center [233, 92] width 7 height 7
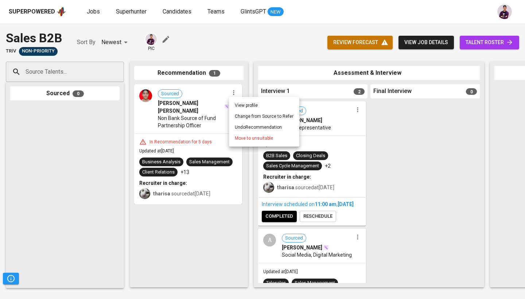
click at [245, 135] on span "Move to unsuitable" at bounding box center [254, 138] width 38 height 7
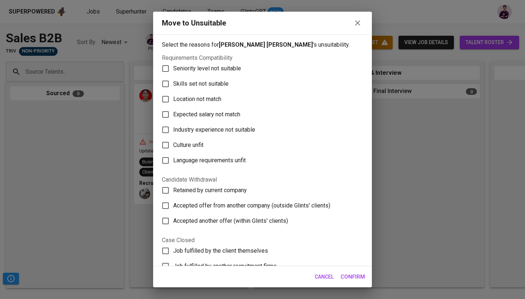
scroll to position [28, 0]
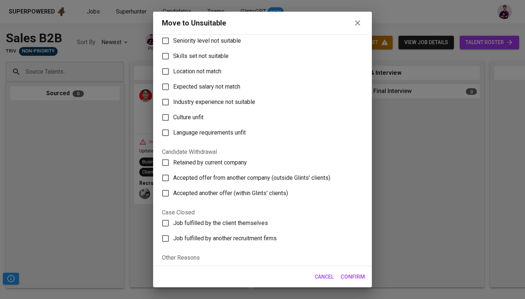
click at [222, 81] on label "Expected salary not match" at bounding box center [257, 86] width 199 height 15
click at [173, 81] on input "Expected salary not match" at bounding box center [165, 86] width 15 height 15
checkbox input "true"
click at [354, 288] on div "Move to Unsuitable Select the reasons for [PERSON_NAME] [PERSON_NAME] 's unsuit…" at bounding box center [262, 149] width 525 height 299
click at [357, 272] on span "Confirm" at bounding box center [352, 276] width 24 height 9
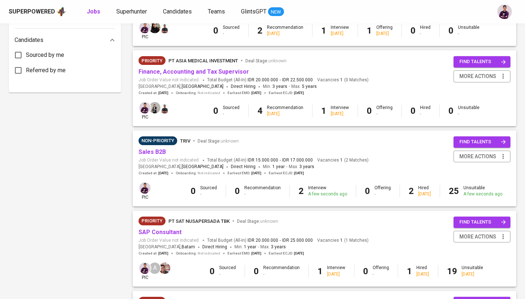
scroll to position [347, 0]
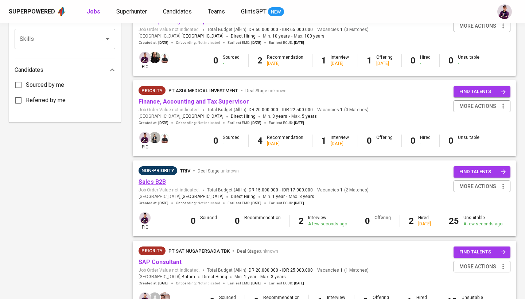
click at [163, 178] on link "Sales B2B" at bounding box center [151, 181] width 27 height 7
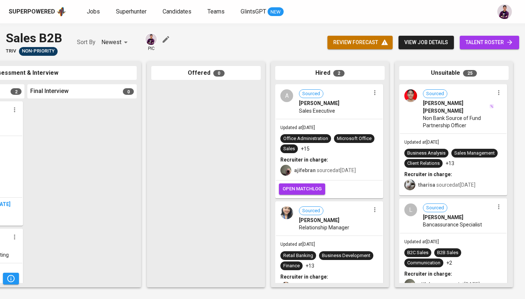
click at [287, 211] on img at bounding box center [286, 212] width 13 height 13
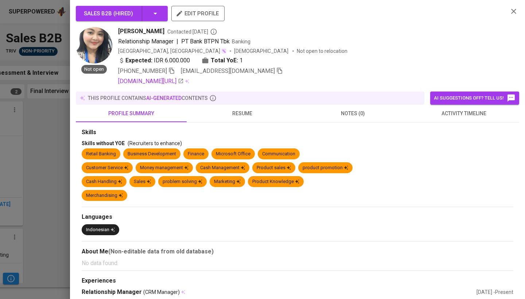
click at [249, 119] on button "resume" at bounding box center [242, 113] width 111 height 17
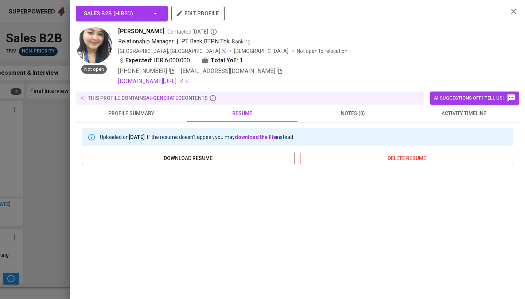
click at [511, 13] on icon "button" at bounding box center [513, 11] width 9 height 9
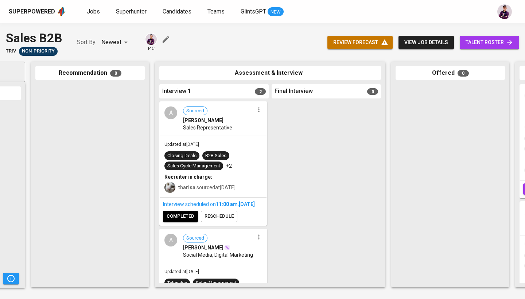
click at [168, 113] on div "A" at bounding box center [170, 112] width 13 height 13
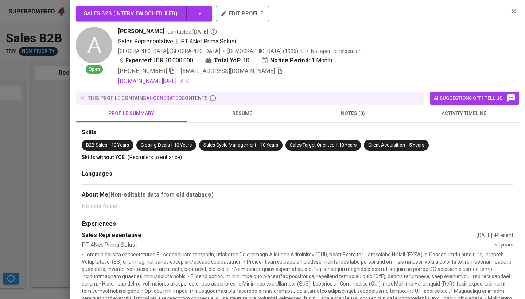
click at [250, 88] on div "Sales B2B ( Interview scheduled ) edit profile A Open [PERSON_NAME] Contacted […" at bounding box center [297, 238] width 443 height 465
click at [254, 113] on span "resume" at bounding box center [242, 113] width 102 height 9
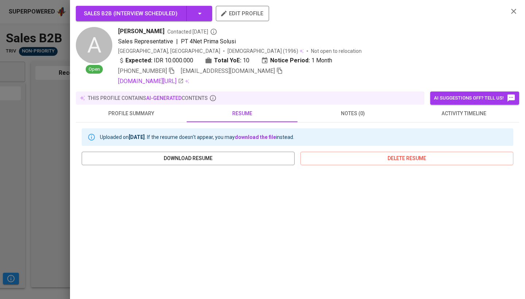
click at [512, 14] on icon "button" at bounding box center [513, 11] width 9 height 9
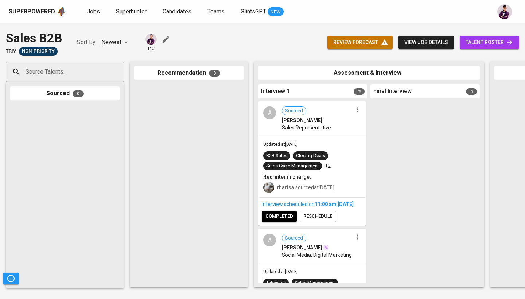
scroll to position [0, 99]
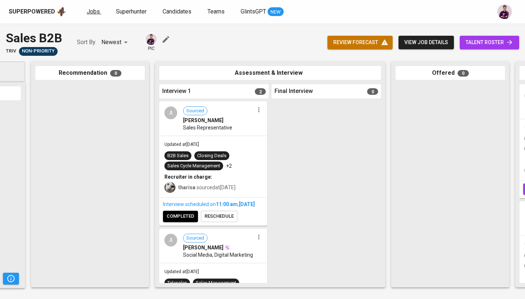
click at [94, 12] on span "Jobs" at bounding box center [93, 11] width 13 height 7
